Goal: Information Seeking & Learning: Find specific page/section

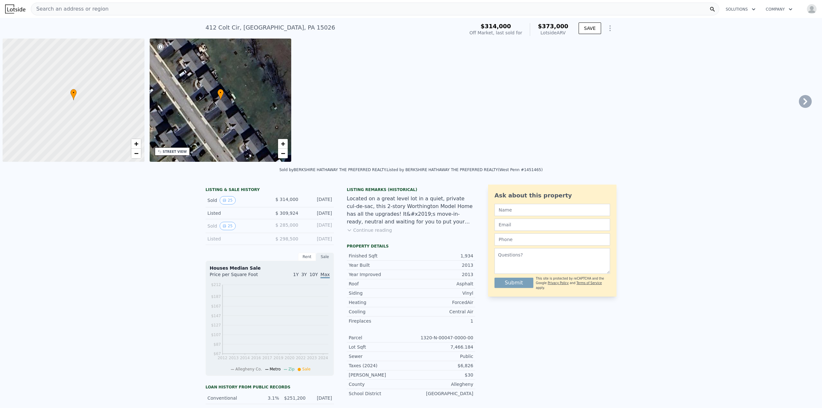
scroll to position [0, 3]
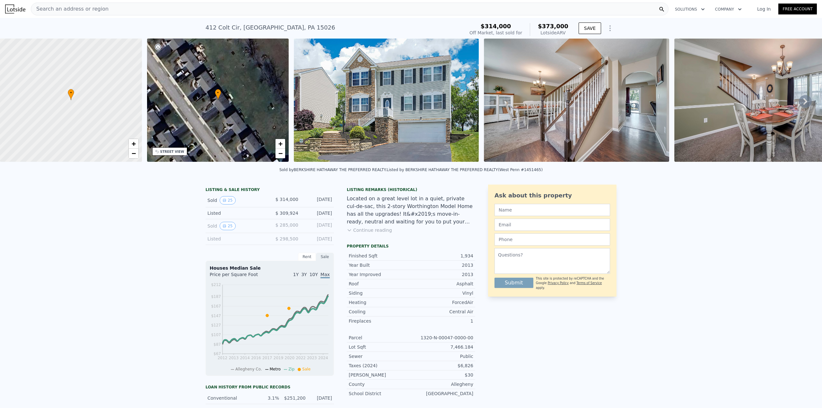
click at [254, 10] on div "Search an address or region" at bounding box center [349, 9] width 637 height 13
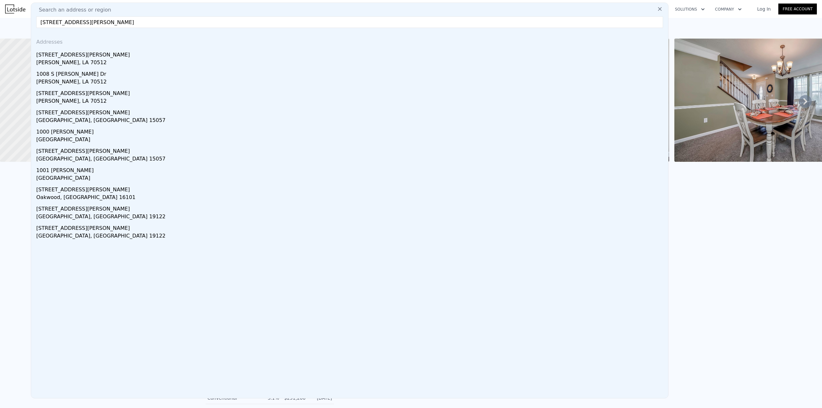
click at [157, 24] on input "[STREET_ADDRESS][PERSON_NAME]" at bounding box center [349, 22] width 626 height 12
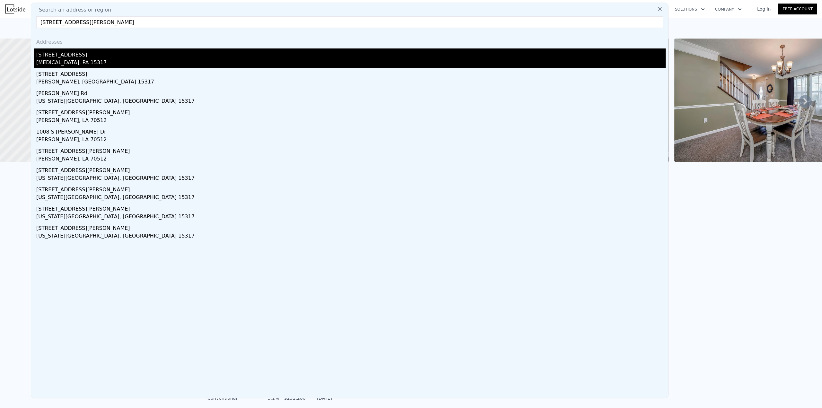
type input "[STREET_ADDRESS][PERSON_NAME]"
click at [68, 63] on div "[MEDICAL_DATA], PA 15317" at bounding box center [350, 63] width 629 height 9
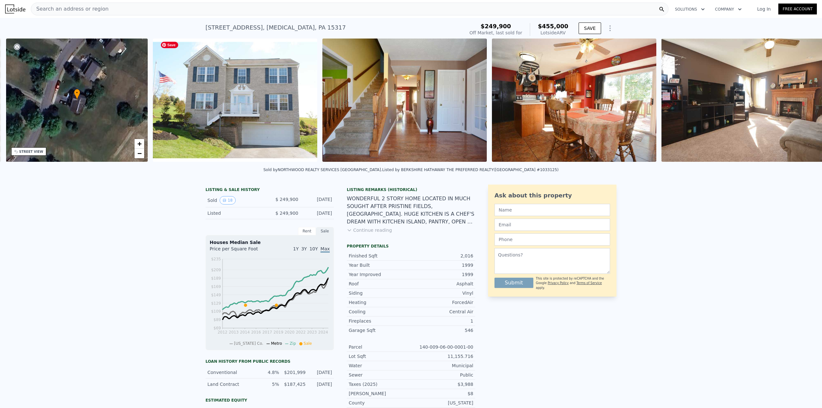
scroll to position [0, 149]
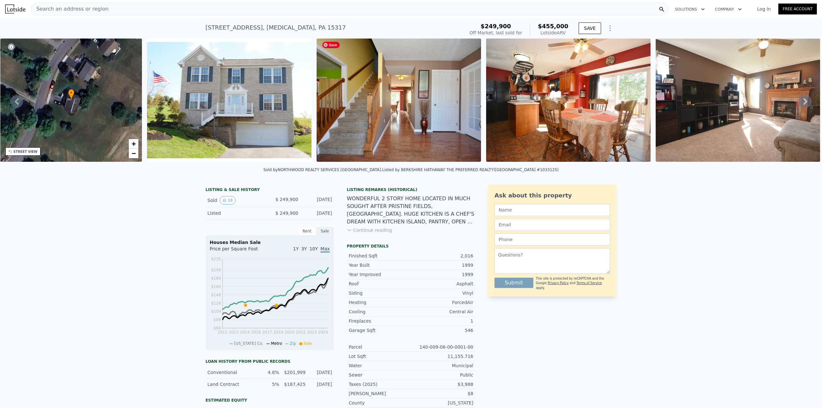
click at [421, 140] on img at bounding box center [398, 100] width 164 height 123
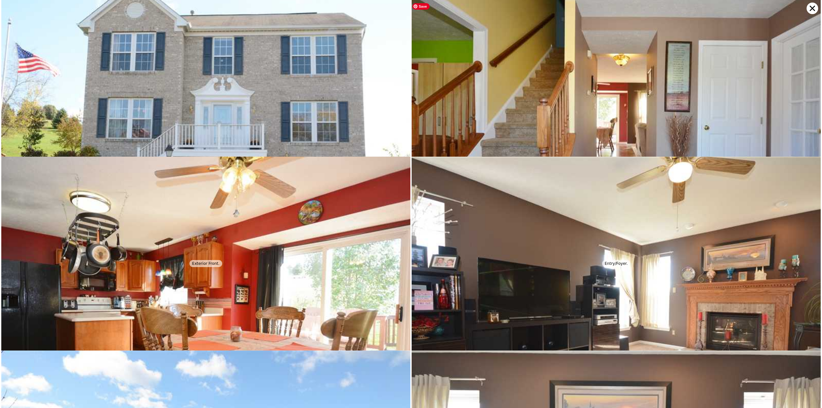
scroll to position [0, 0]
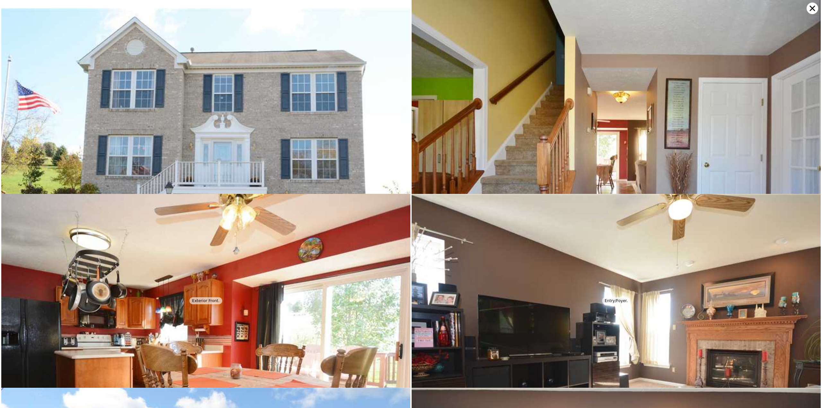
click at [807, 9] on icon at bounding box center [812, 9] width 12 height 12
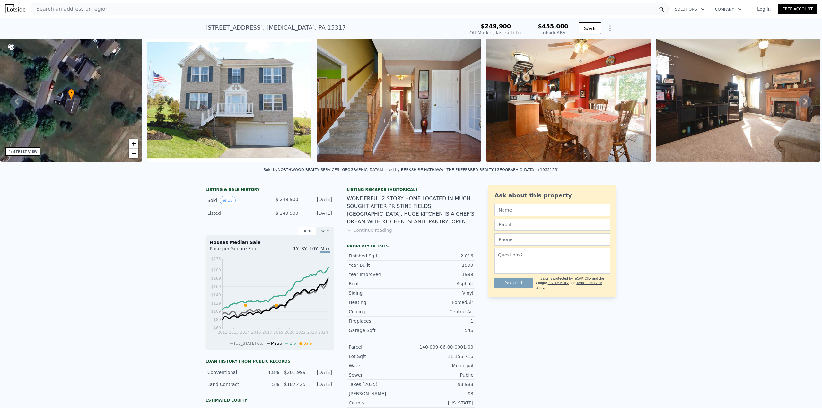
click at [380, 233] on button "Continue reading" at bounding box center [369, 230] width 45 height 6
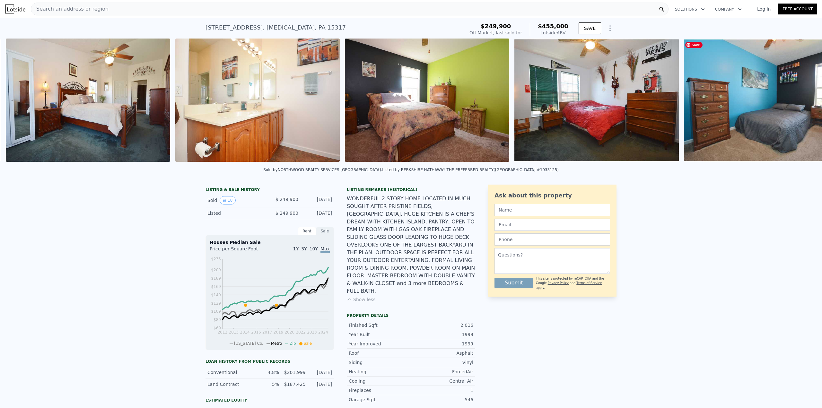
scroll to position [0, 1988]
